Goal: Information Seeking & Learning: Learn about a topic

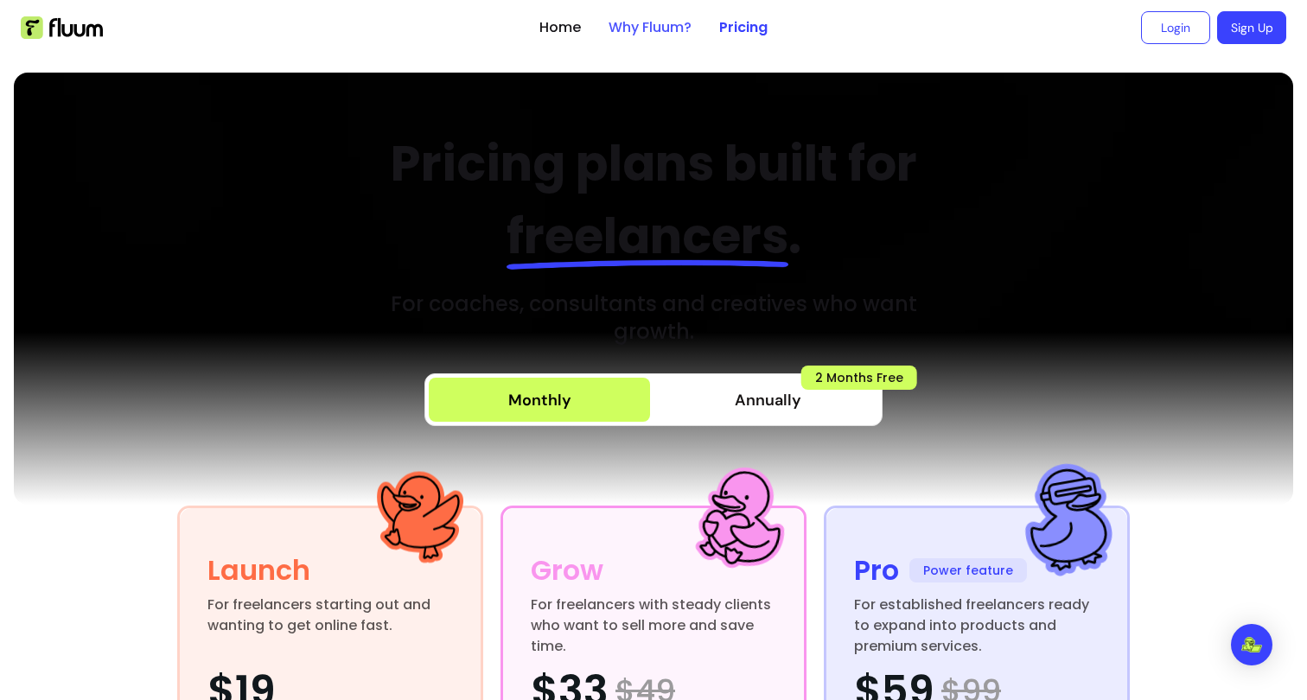
click at [653, 29] on link "Why Fluum?" at bounding box center [649, 27] width 83 height 21
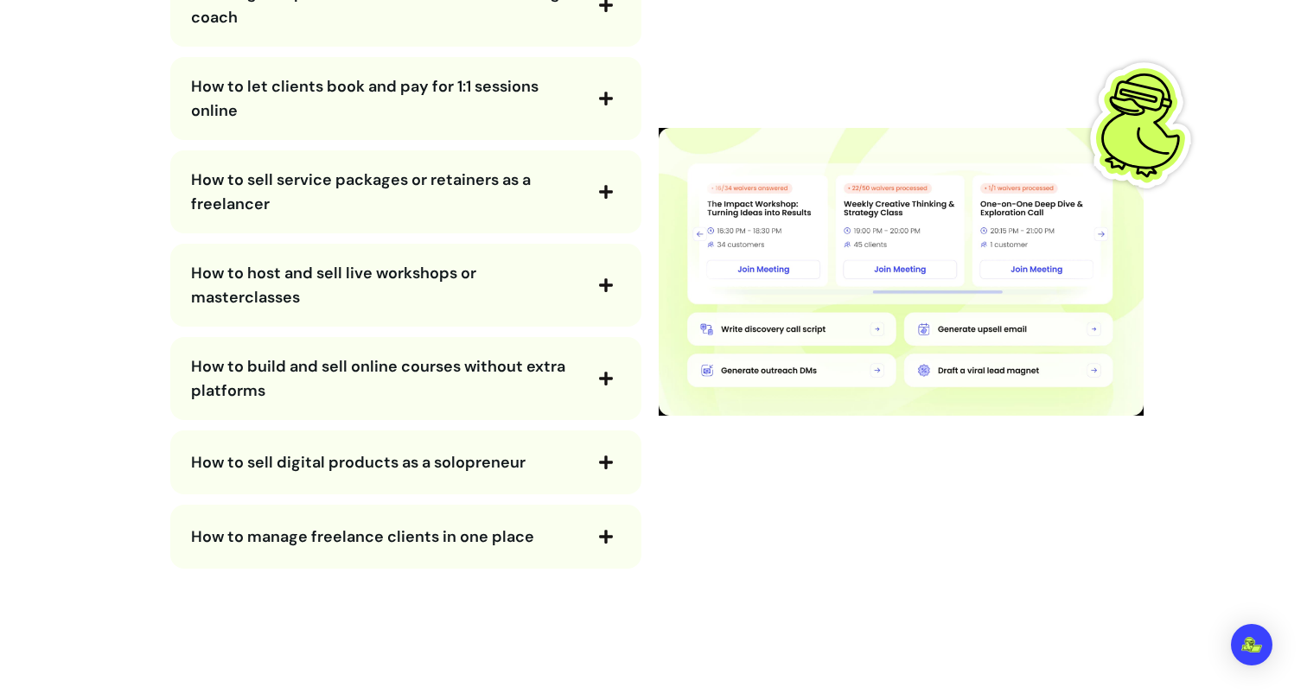
scroll to position [3228, 0]
click at [305, 539] on span "How to manage freelance clients in one place" at bounding box center [362, 535] width 343 height 21
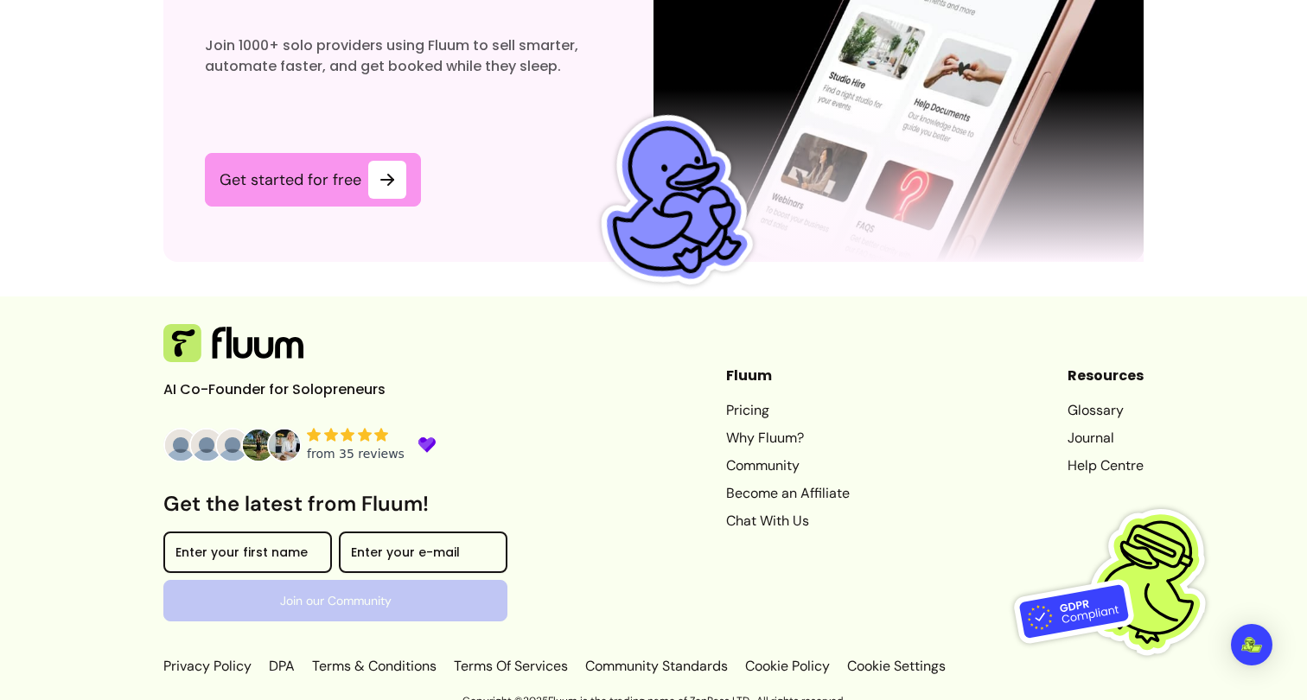
scroll to position [5382, 0]
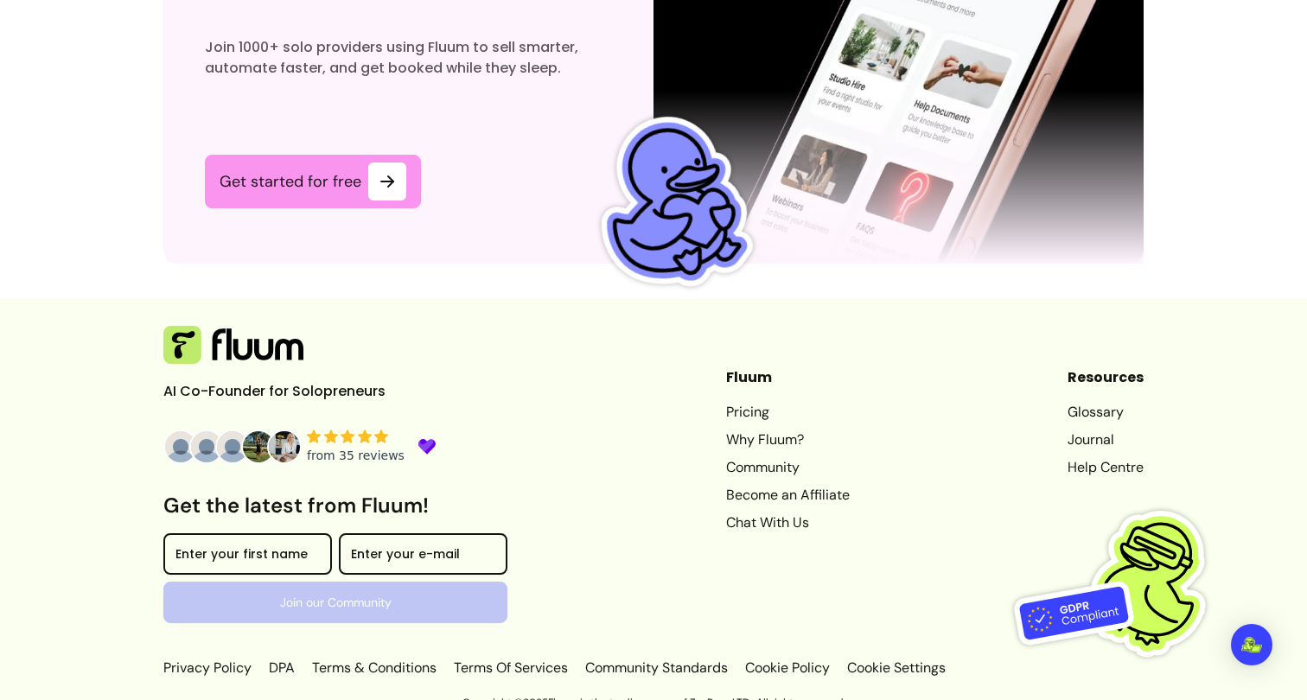
click at [750, 457] on link "Community" at bounding box center [788, 467] width 124 height 21
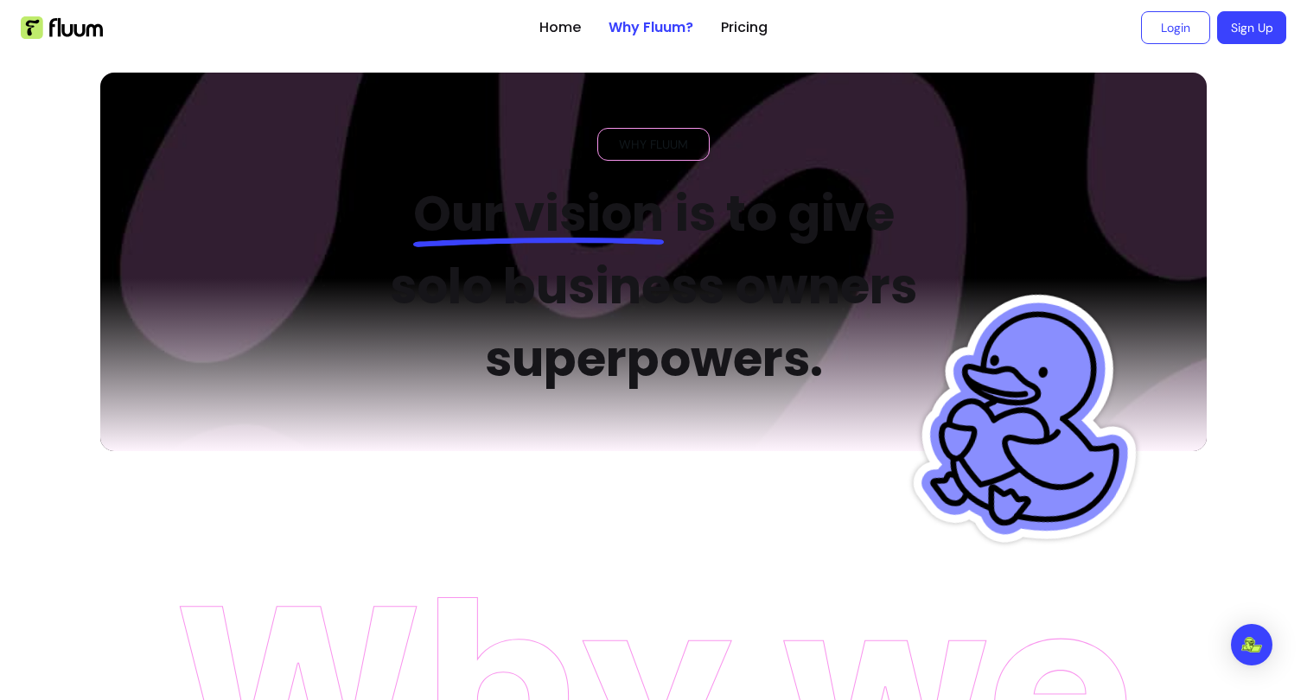
scroll to position [0, 0]
click at [576, 25] on link "Home" at bounding box center [559, 27] width 41 height 21
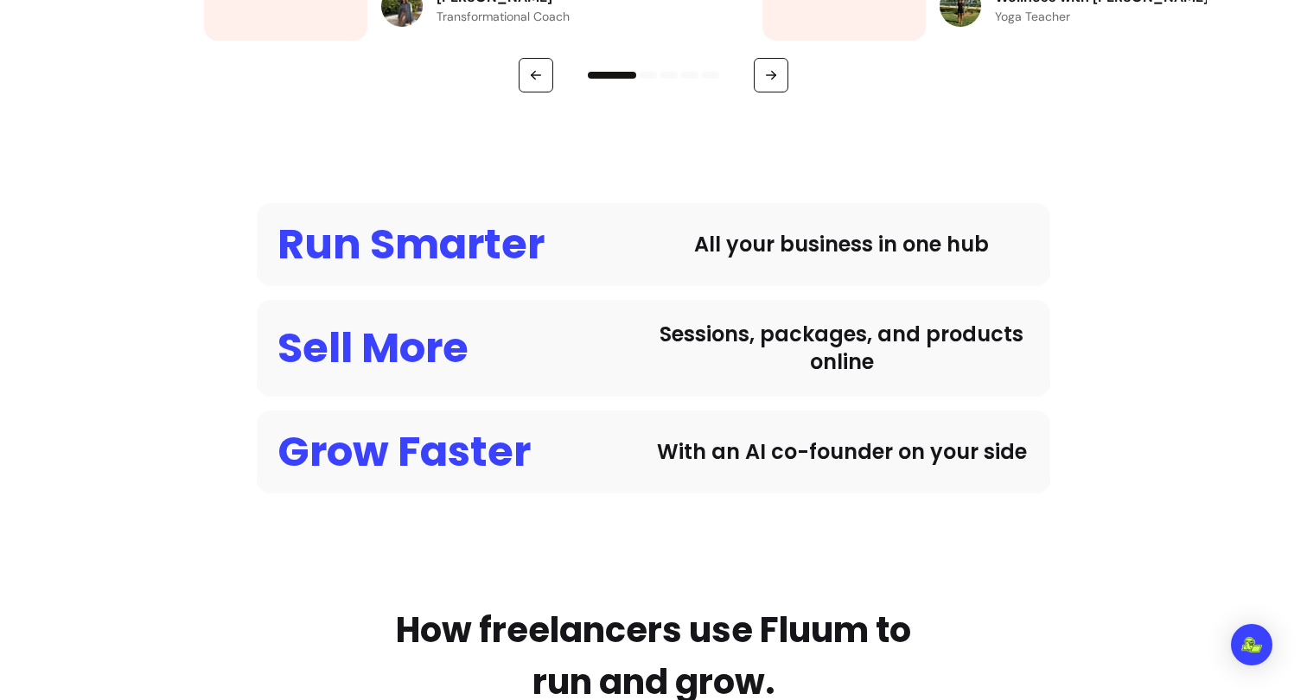
scroll to position [1243, 0]
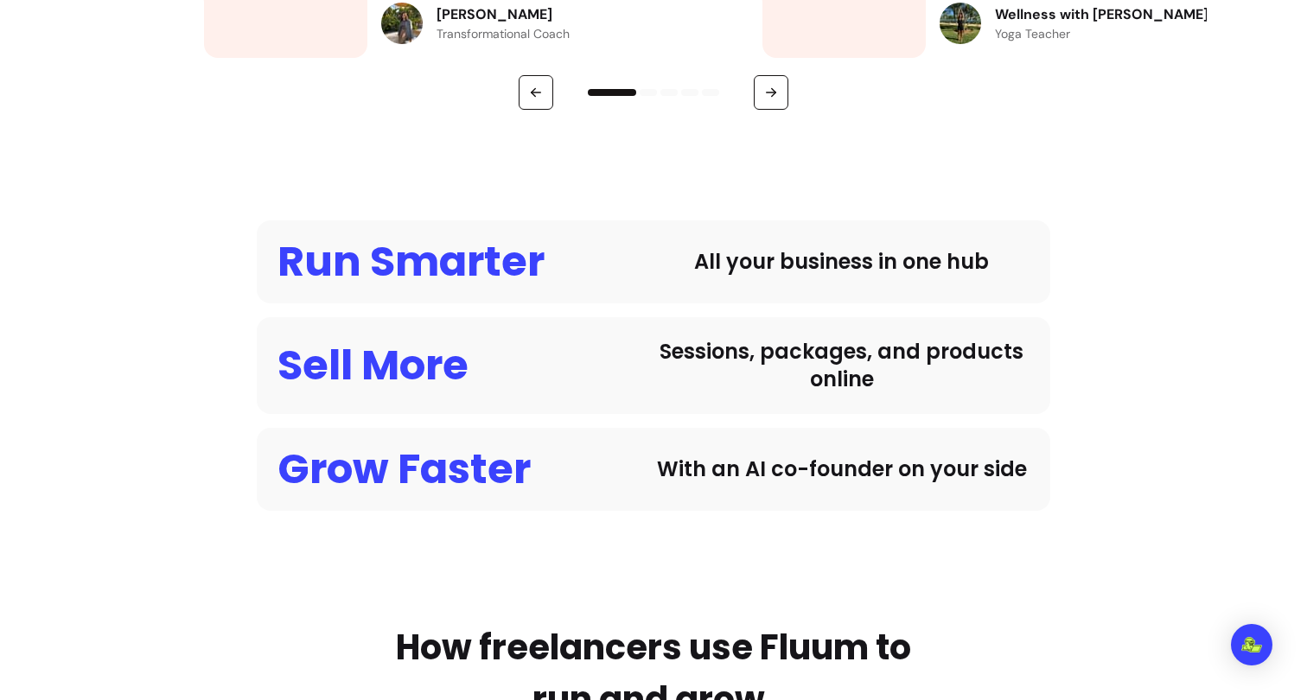
click at [495, 253] on div "Run Smarter" at bounding box center [410, 261] width 267 height 41
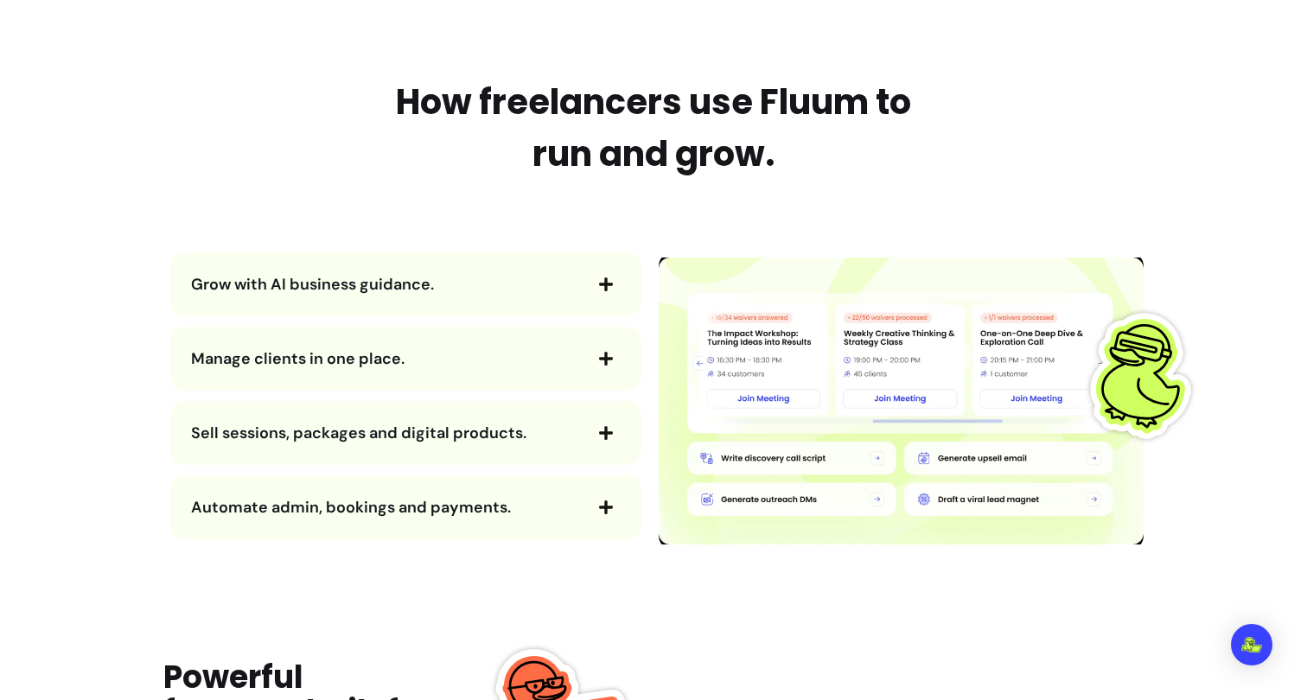
scroll to position [1793, 0]
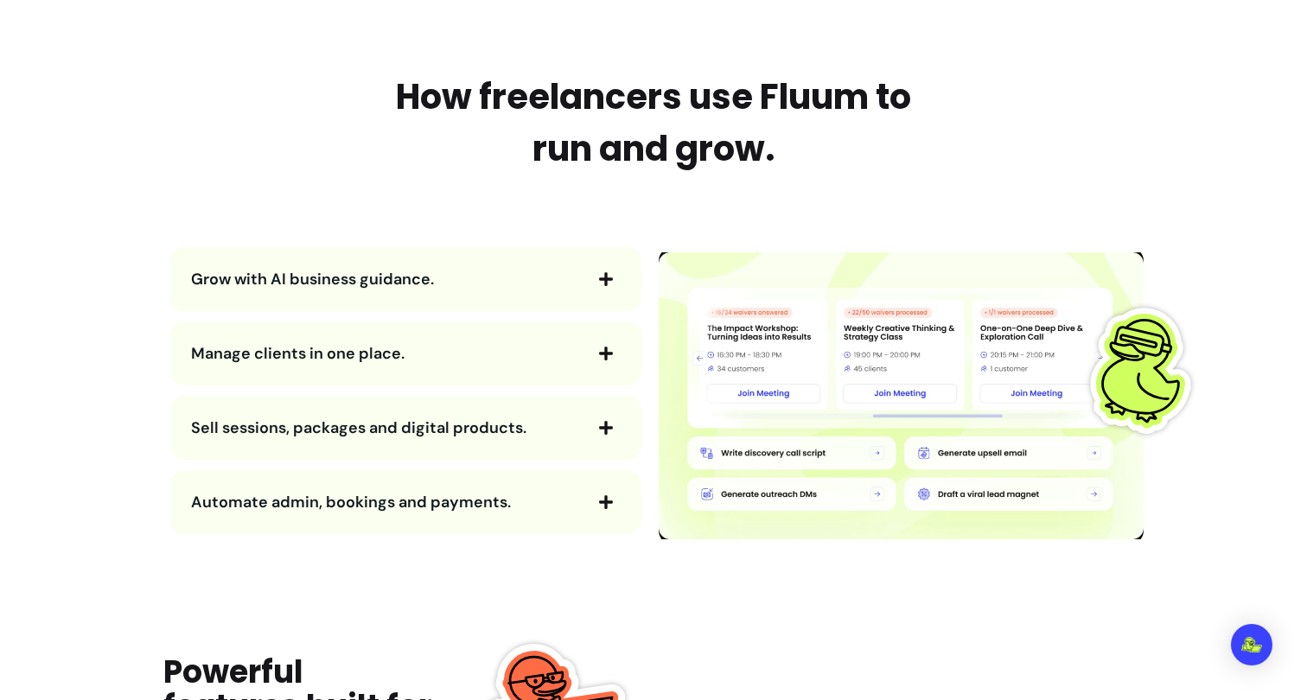
click at [480, 289] on span "Grow with AI business guidance." at bounding box center [386, 279] width 390 height 24
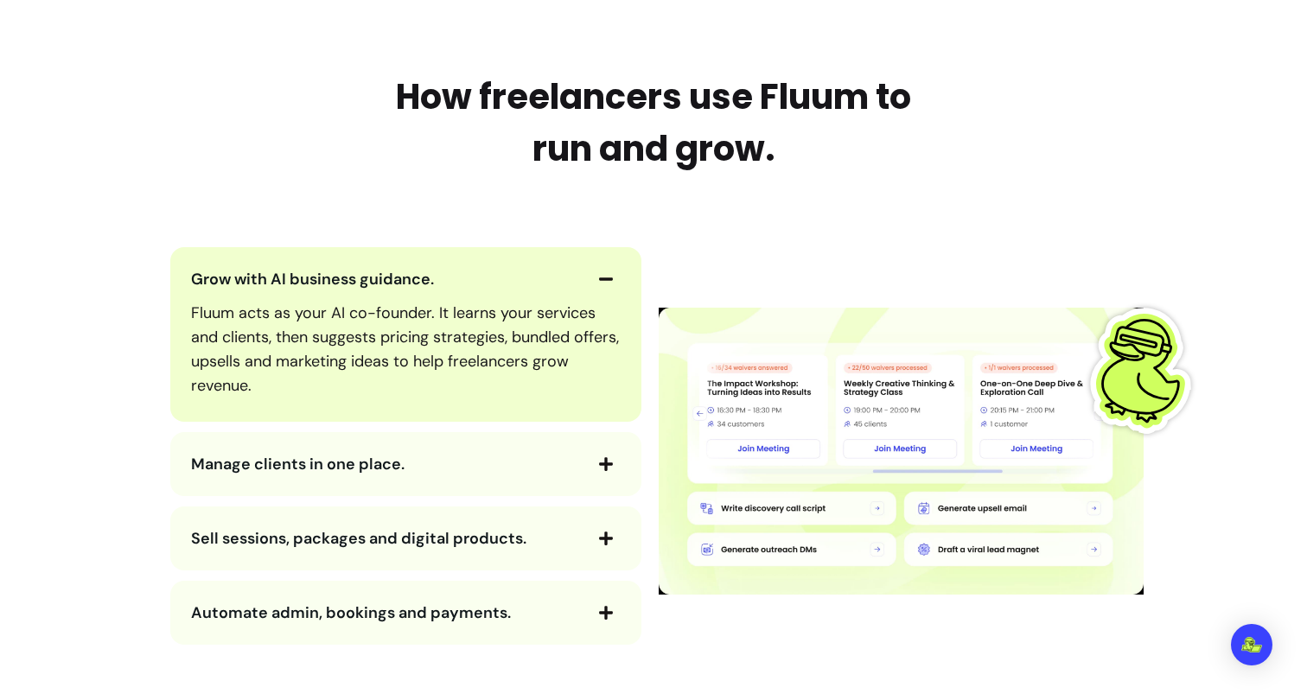
click at [480, 289] on span "Grow with AI business guidance." at bounding box center [386, 279] width 390 height 24
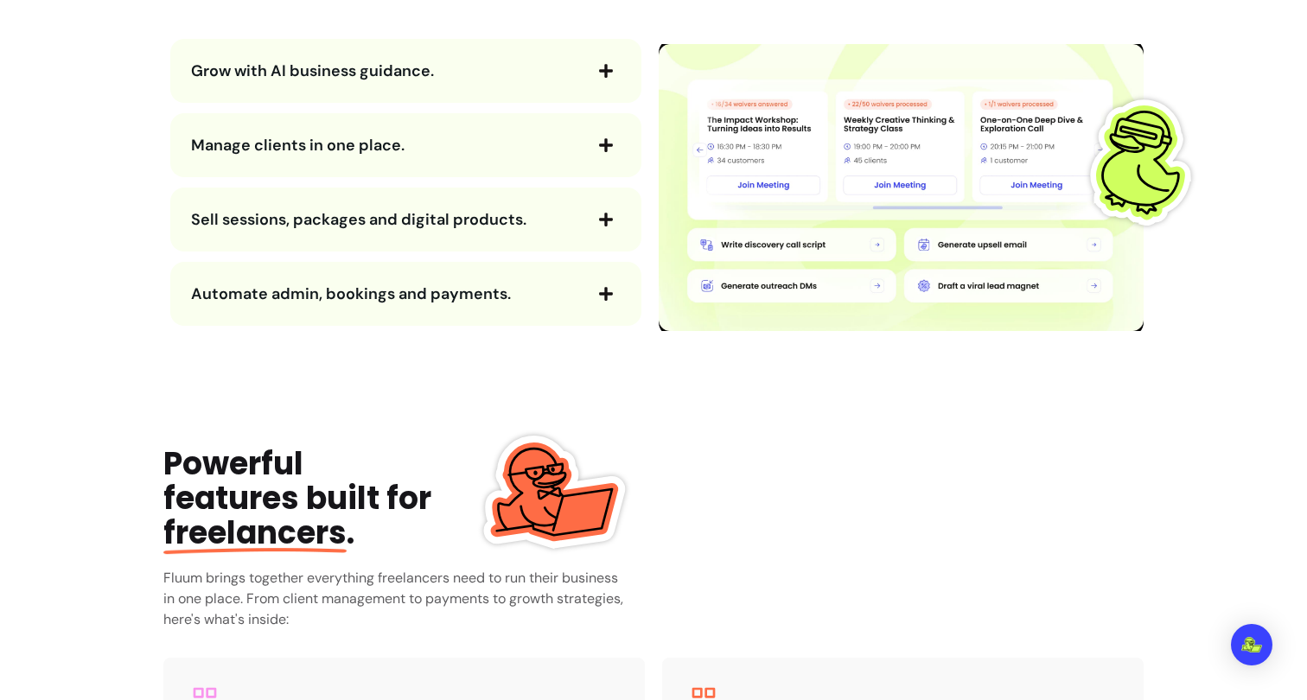
scroll to position [2006, 0]
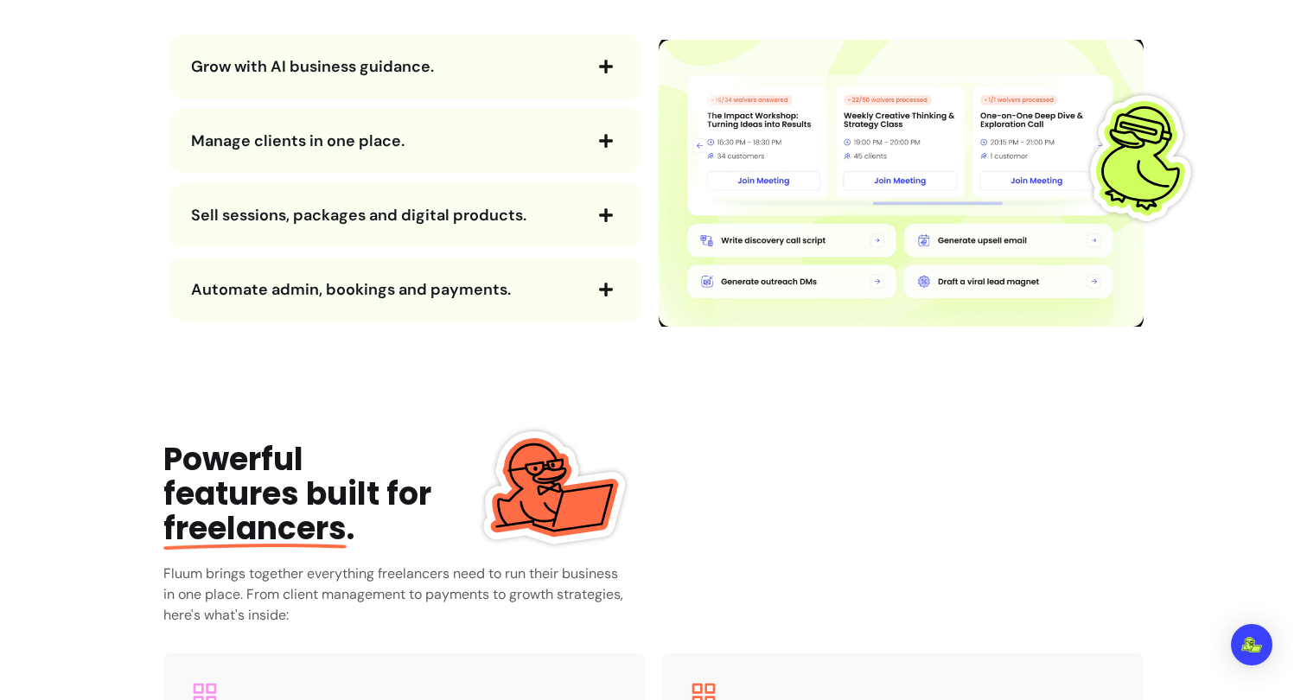
click at [480, 289] on span "Automate admin, bookings and payments." at bounding box center [351, 289] width 320 height 21
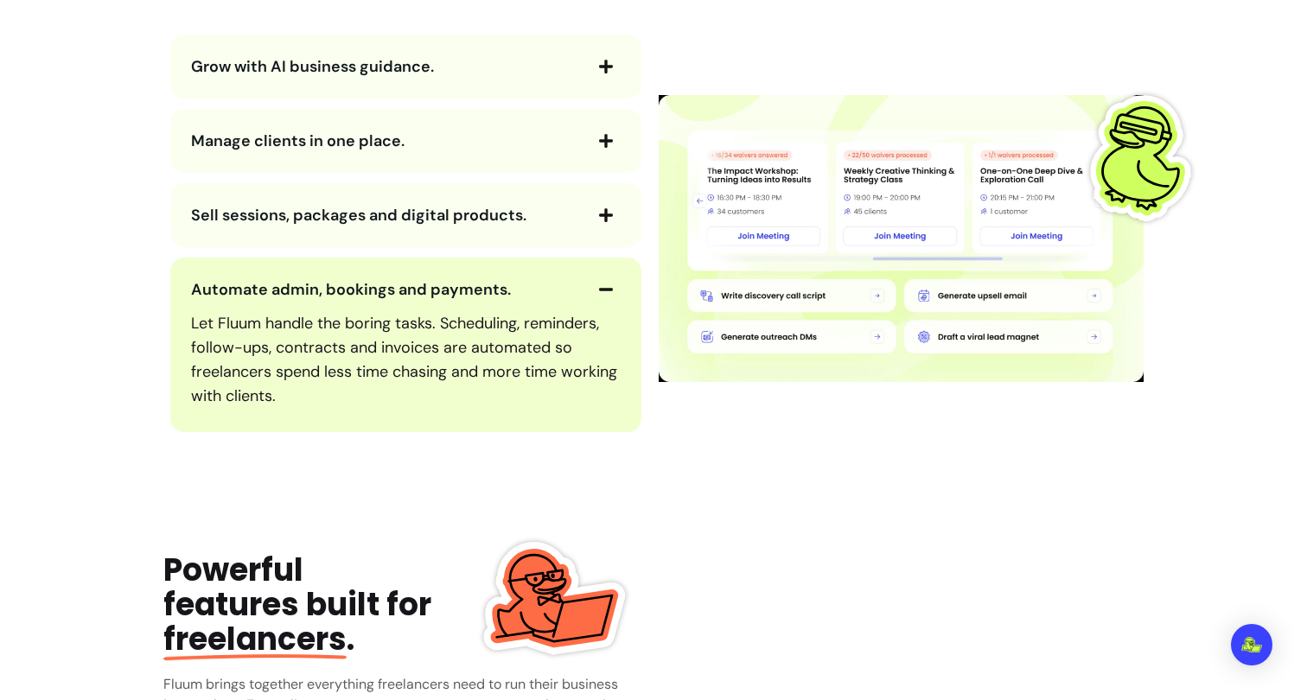
click at [480, 289] on span "Automate admin, bookings and payments." at bounding box center [351, 289] width 320 height 21
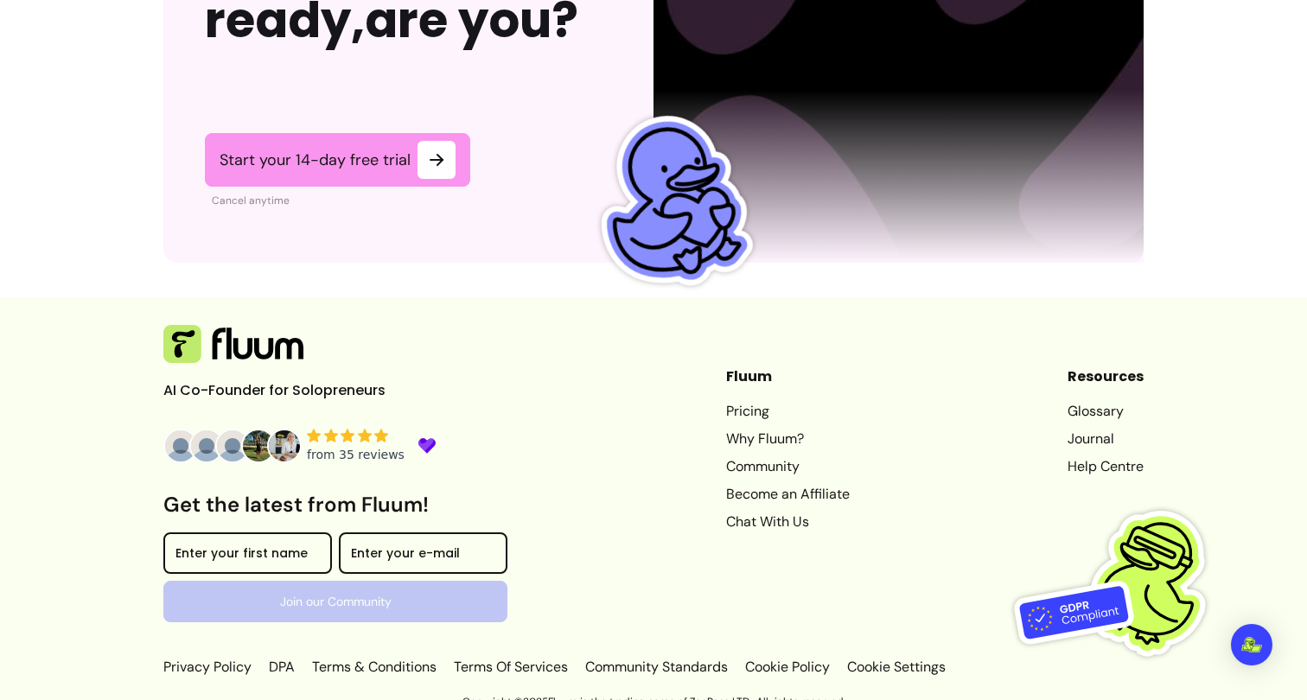
scroll to position [4378, 0]
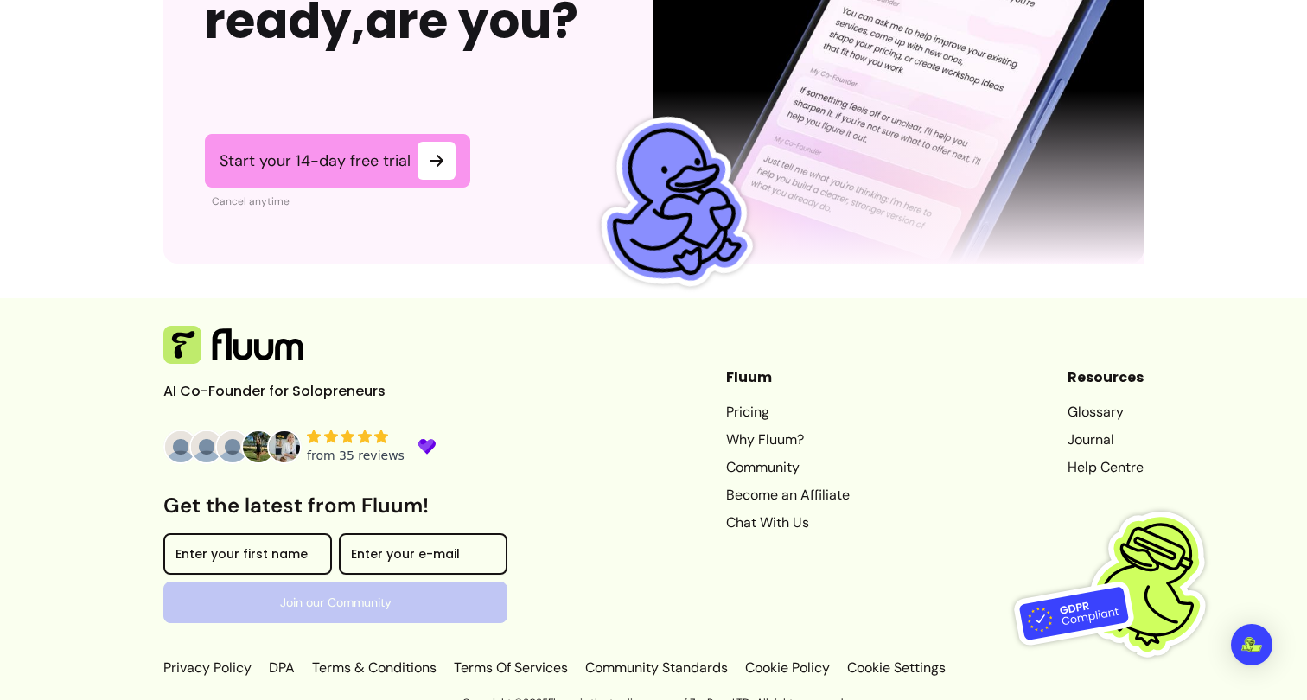
click at [370, 447] on div "from 35 reviews" at bounding box center [356, 455] width 98 height 17
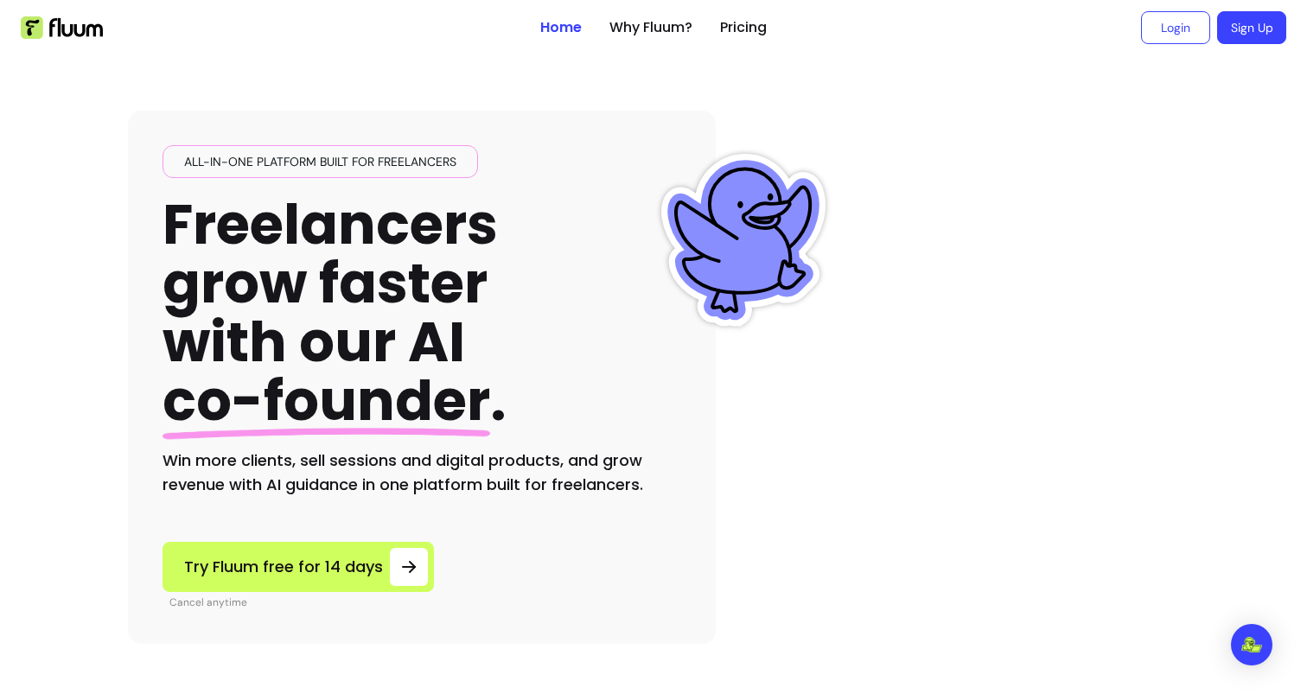
scroll to position [0, 0]
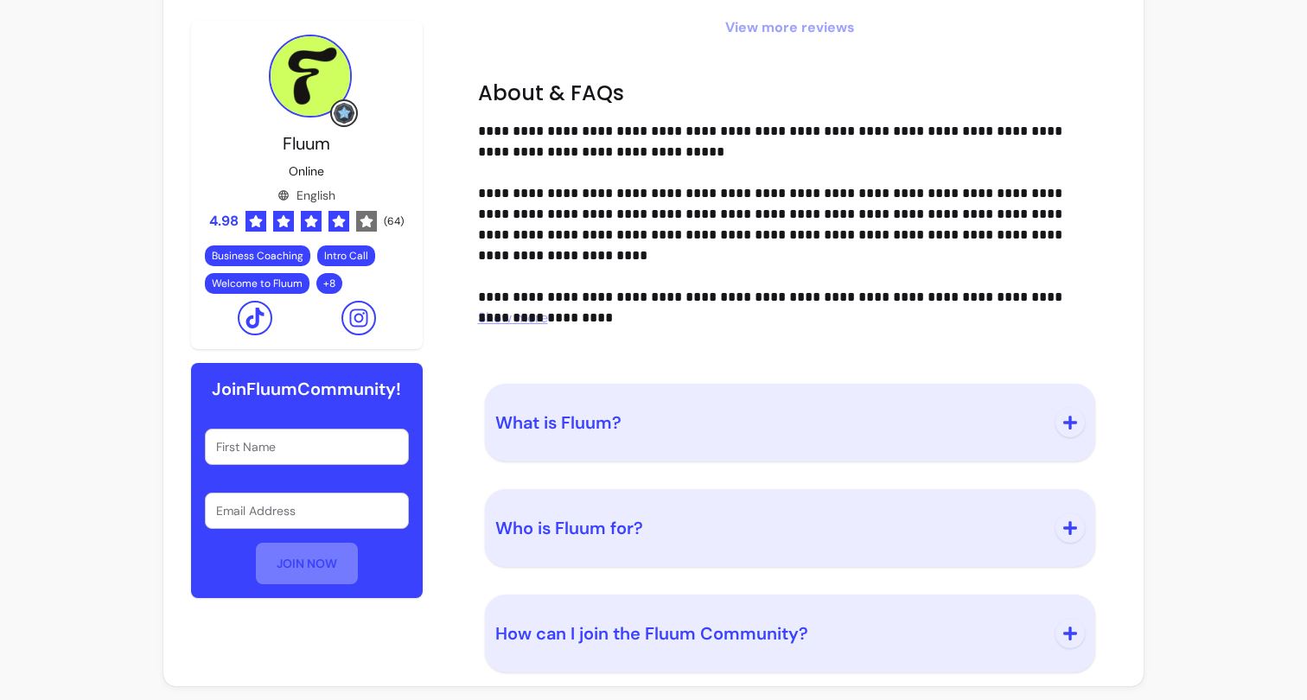
scroll to position [1455, 0]
